Goal: Transaction & Acquisition: Book appointment/travel/reservation

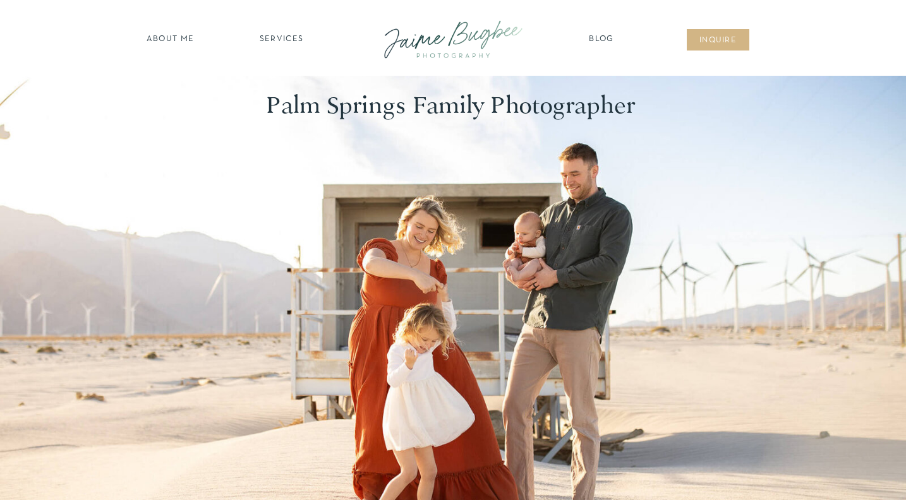
click at [282, 37] on nav "SERVICES" at bounding box center [281, 39] width 71 height 13
click at [286, 103] on nav "families" at bounding box center [281, 109] width 97 height 12
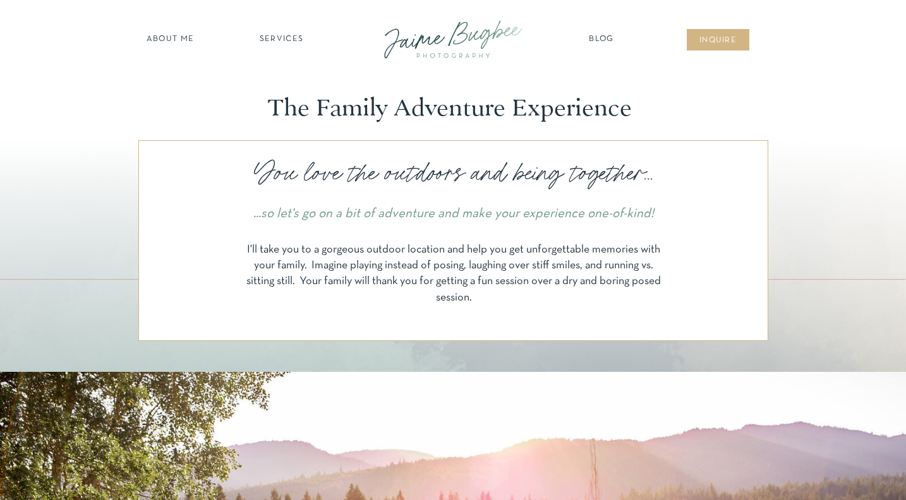
click at [159, 37] on nav "about ME" at bounding box center [170, 39] width 55 height 13
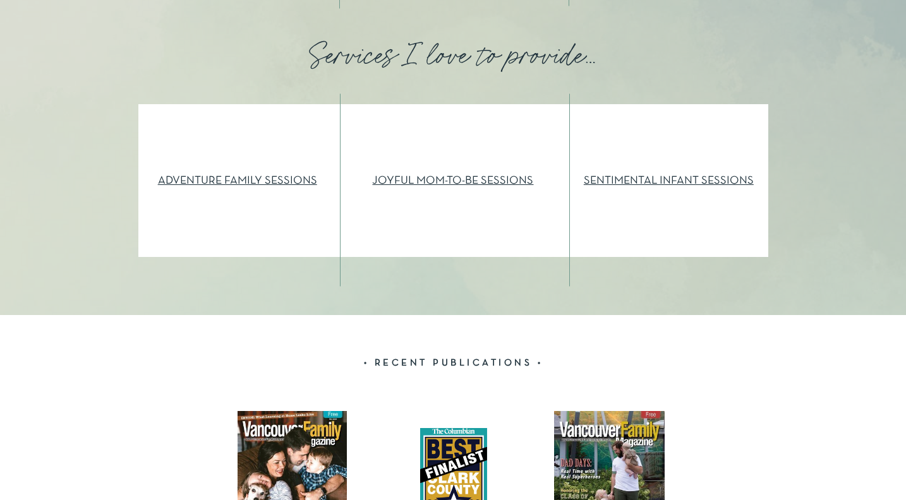
scroll to position [1430, 0]
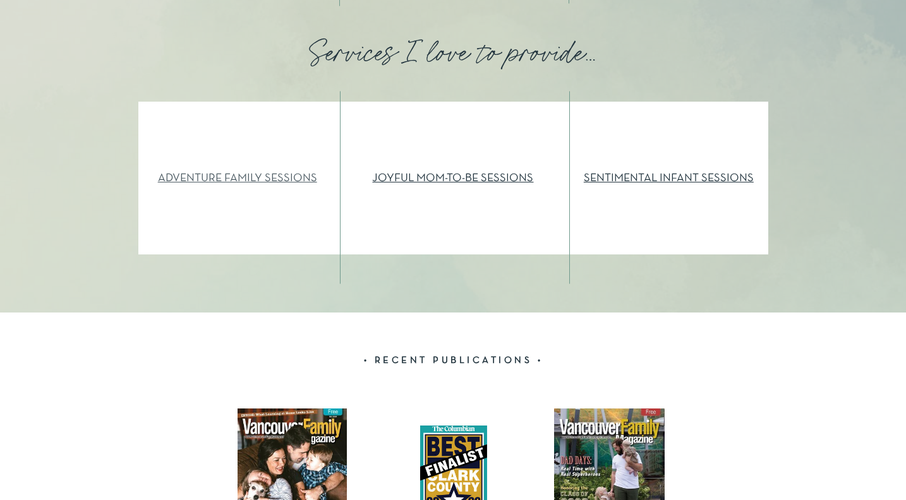
click at [281, 178] on link "ADVENTURE FAMILY SESSIONS" at bounding box center [237, 178] width 159 height 11
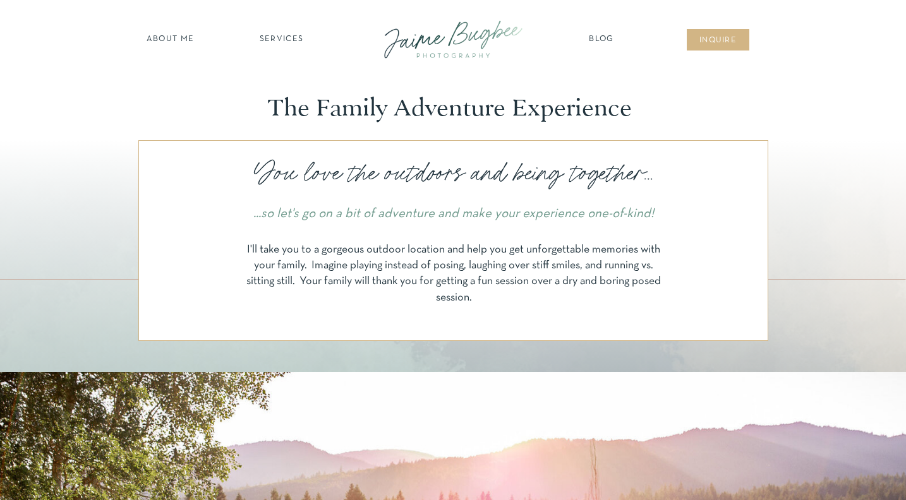
click at [704, 41] on nav "inqUIre" at bounding box center [717, 41] width 51 height 13
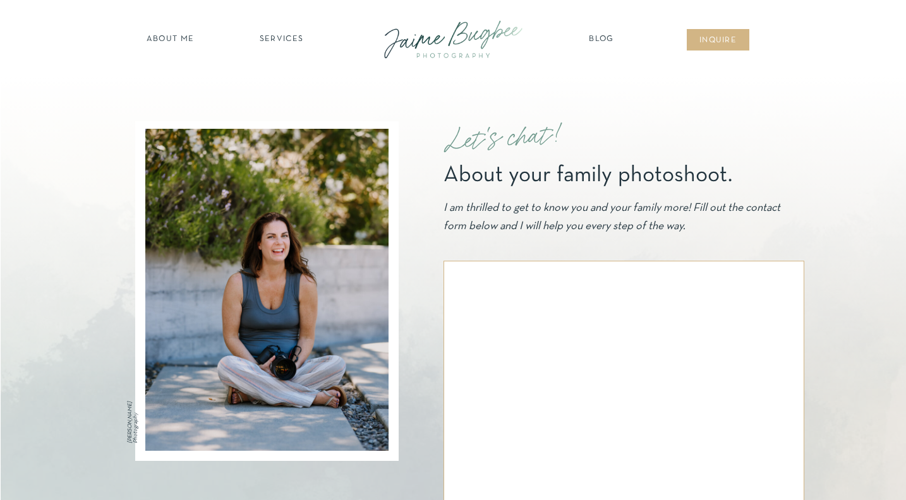
click at [433, 26] on div at bounding box center [453, 39] width 170 height 49
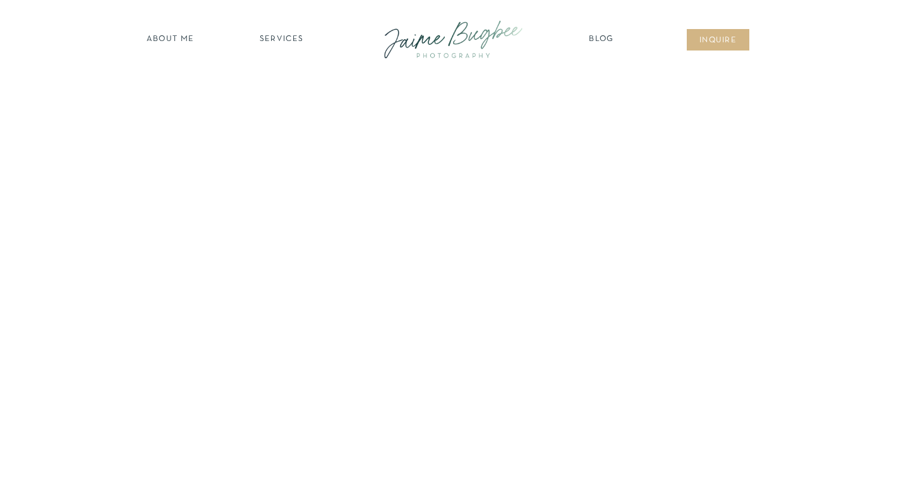
click at [735, 39] on nav "inqUIre" at bounding box center [717, 41] width 51 height 13
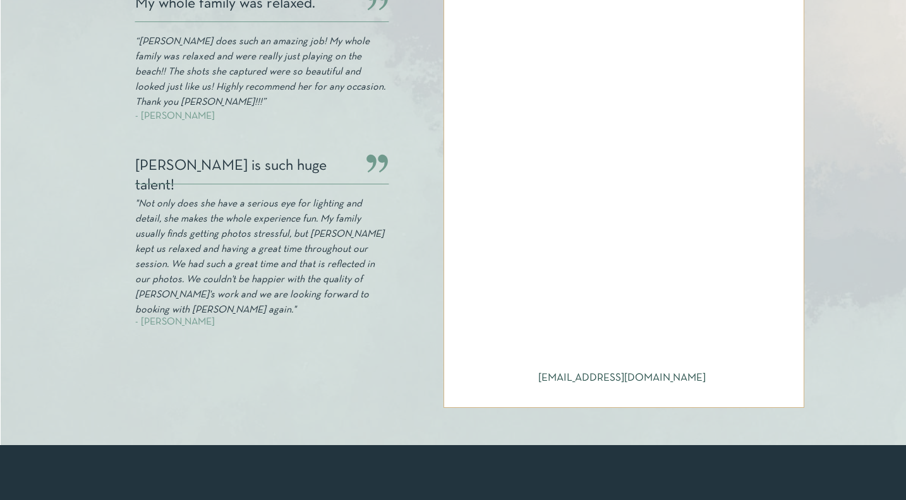
scroll to position [519, 0]
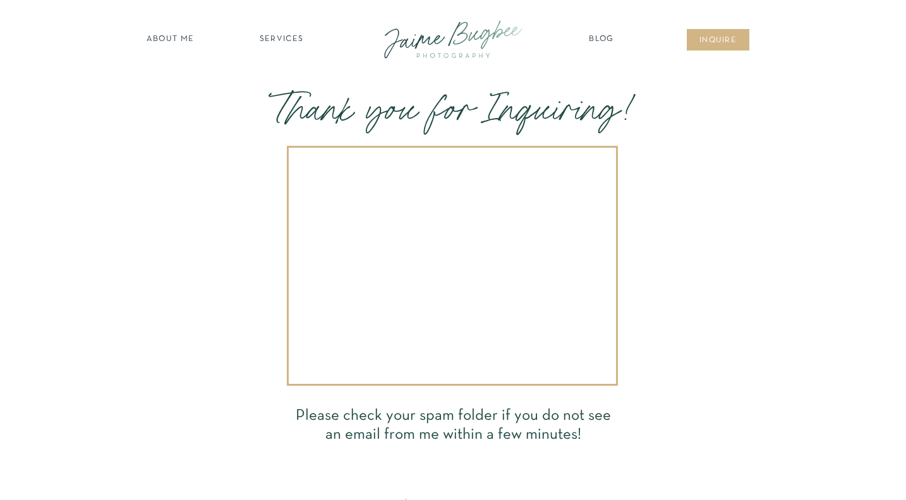
click at [438, 49] on div at bounding box center [453, 39] width 170 height 49
